Goal: Task Accomplishment & Management: Manage account settings

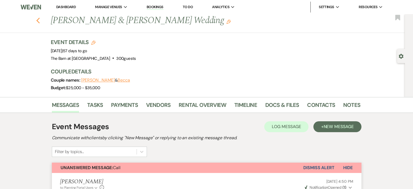
click at [39, 21] on use "button" at bounding box center [38, 21] width 4 height 6
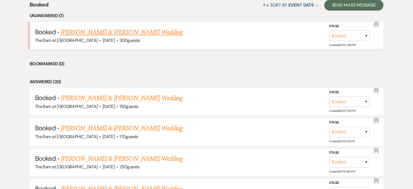
scroll to position [163, 0]
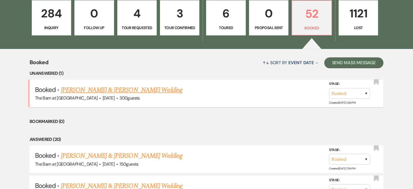
click at [93, 91] on link "[PERSON_NAME] & [PERSON_NAME] Wedding" at bounding box center [122, 90] width 122 height 10
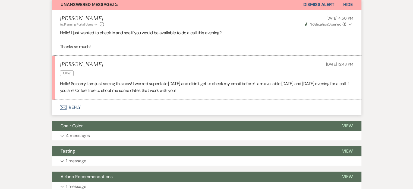
click at [75, 105] on button "Envelope Reply" at bounding box center [207, 107] width 310 height 15
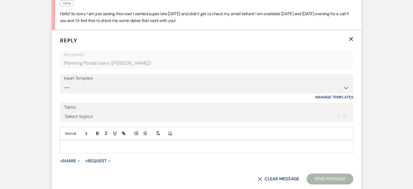
scroll to position [248, 0]
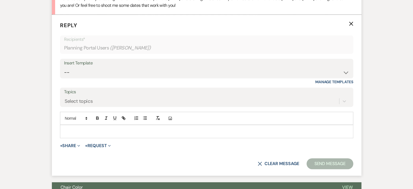
click at [156, 131] on p at bounding box center [206, 131] width 285 height 6
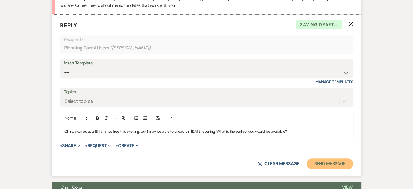
click at [328, 164] on button "Send Message" at bounding box center [330, 163] width 46 height 11
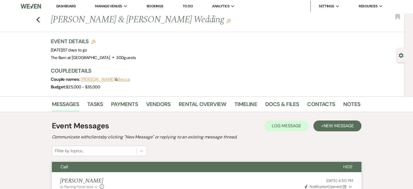
scroll to position [0, 0]
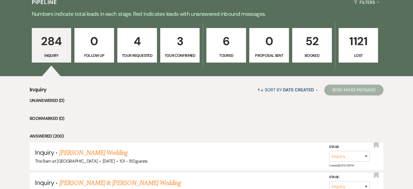
click at [312, 48] on p "52" at bounding box center [312, 41] width 33 height 18
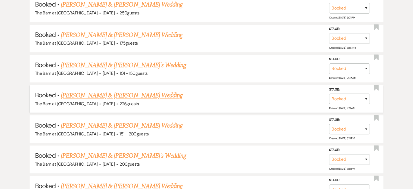
scroll to position [353, 0]
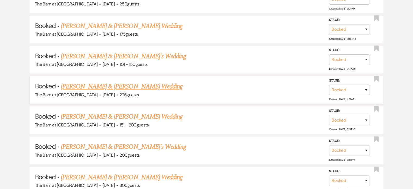
click at [151, 86] on link "[PERSON_NAME] & [PERSON_NAME] Wedding" at bounding box center [122, 87] width 122 height 10
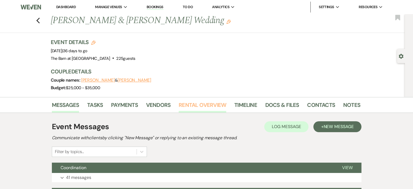
click at [216, 102] on link "Rental Overview" at bounding box center [203, 107] width 48 height 12
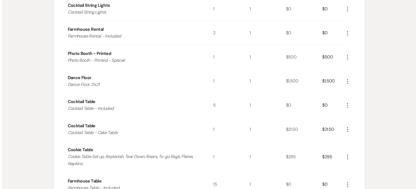
scroll to position [408, 0]
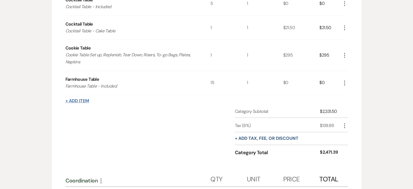
click at [79, 102] on button "+ Add Item" at bounding box center [78, 101] width 24 height 4
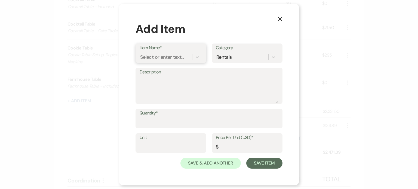
click at [190, 57] on div "Select or enter text..." at bounding box center [165, 57] width 52 height 10
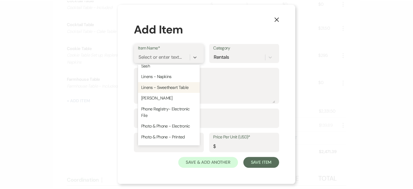
scroll to position [761, 0]
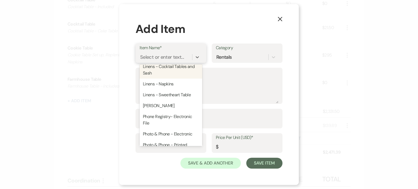
click at [168, 61] on div "Linens - 8' Tables" at bounding box center [170, 55] width 63 height 11
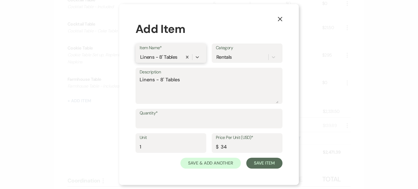
type textarea "Linens - 8' Tables"
type input "1"
type input "34"
click at [195, 85] on textarea "Linens - 8' Tables" at bounding box center [208, 89] width 139 height 27
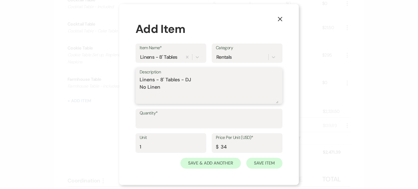
type textarea "Linens - 8' Tables - DJ No Linen"
click at [270, 165] on button "Save Item" at bounding box center [264, 163] width 36 height 11
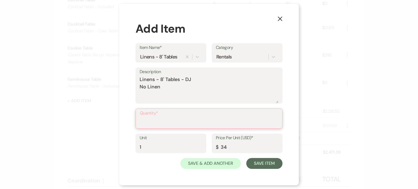
click at [261, 120] on input "Quantity*" at bounding box center [209, 122] width 138 height 11
type input "1"
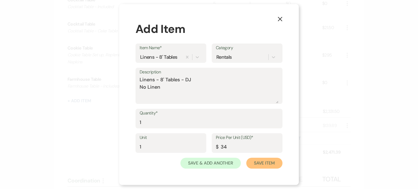
click at [269, 158] on button "Save Item" at bounding box center [264, 163] width 36 height 11
